Goal: Learn about a topic

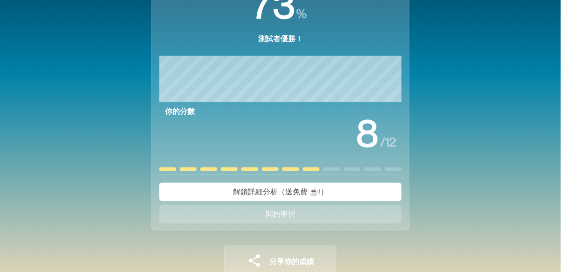
scroll to position [100, 0]
click at [371, 213] on button "開始學習" at bounding box center [280, 214] width 242 height 19
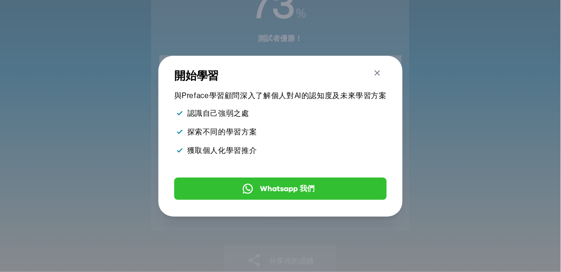
click at [374, 71] on icon "button" at bounding box center [377, 73] width 6 height 6
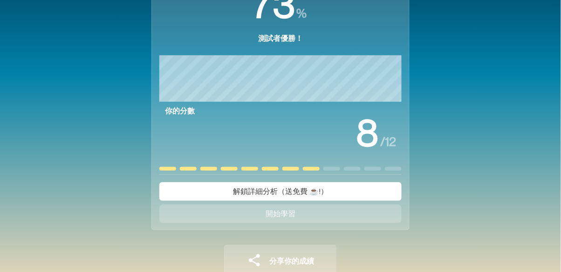
scroll to position [0, 0]
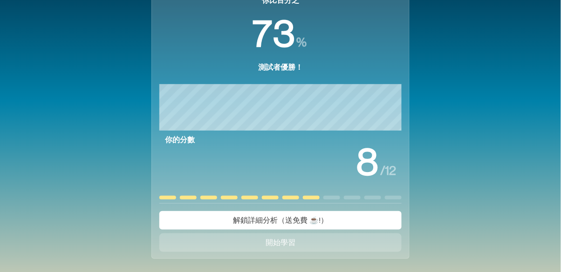
scroll to position [68, 0]
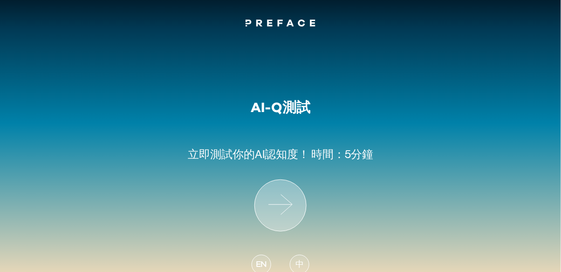
click at [284, 214] on icon at bounding box center [280, 205] width 51 height 51
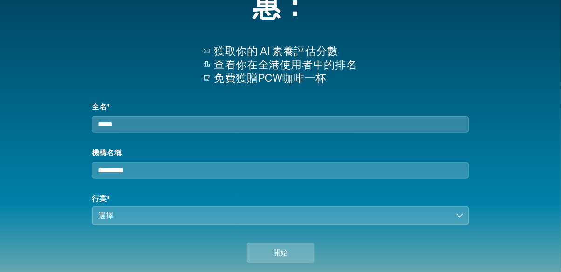
scroll to position [86, 0]
